Goal: Find specific page/section: Find specific page/section

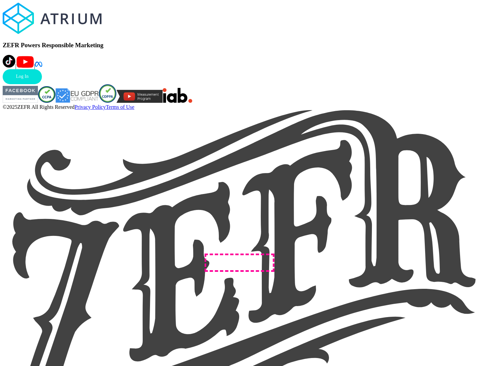
click at [42, 84] on link "Log In" at bounding box center [22, 76] width 39 height 15
